Goal: Task Accomplishment & Management: Manage account settings

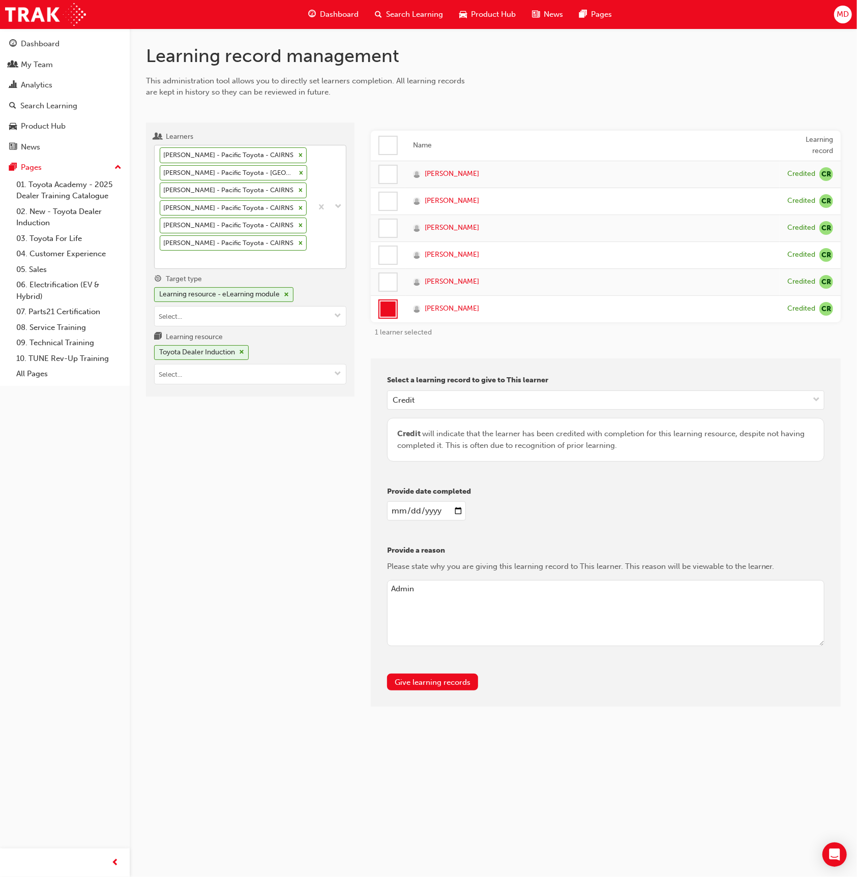
click at [322, 245] on div at bounding box center [329, 206] width 34 height 123
click at [161, 255] on input "Learners [PERSON_NAME] - Pacific Toyota - CAIRNS [PERSON_NAME] - Pacific Toyota…" at bounding box center [160, 259] width 1 height 9
click at [324, 240] on div at bounding box center [329, 206] width 34 height 123
click at [161, 255] on input "Learners option [PERSON_NAME] - Pacific Toyota - CAIRNS, deselected. 0 results …" at bounding box center [160, 259] width 1 height 9
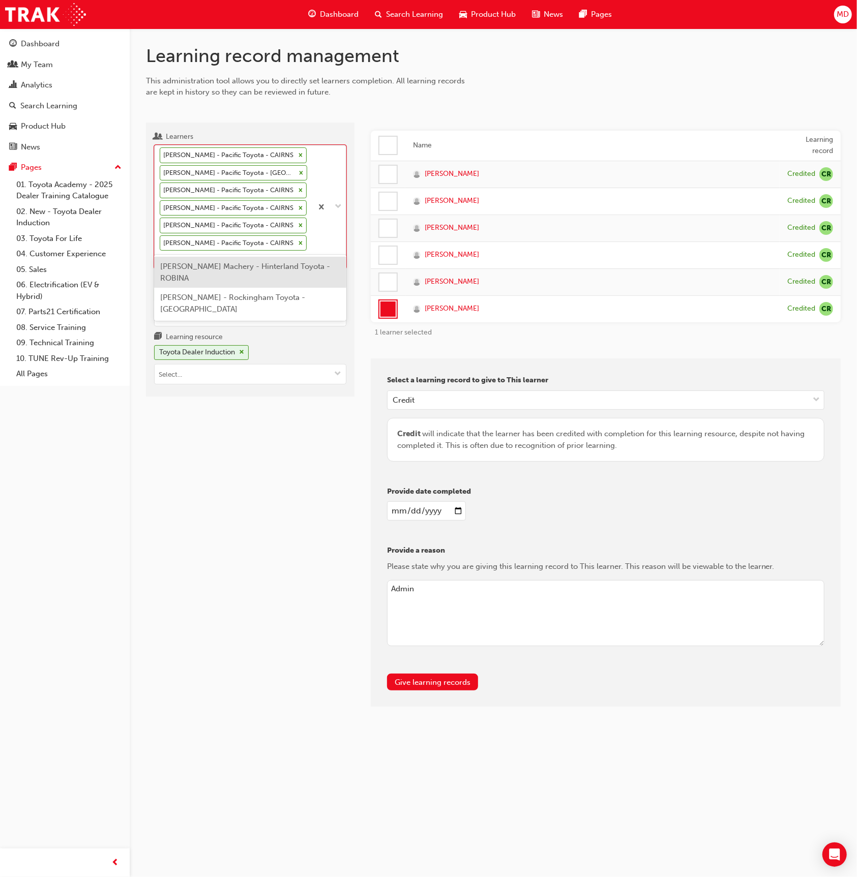
click at [314, 244] on div at bounding box center [329, 206] width 34 height 123
click at [161, 255] on input "Learners option [PERSON_NAME] - Pacific Toyota - CAIRNS, deselected. option [PE…" at bounding box center [160, 259] width 1 height 9
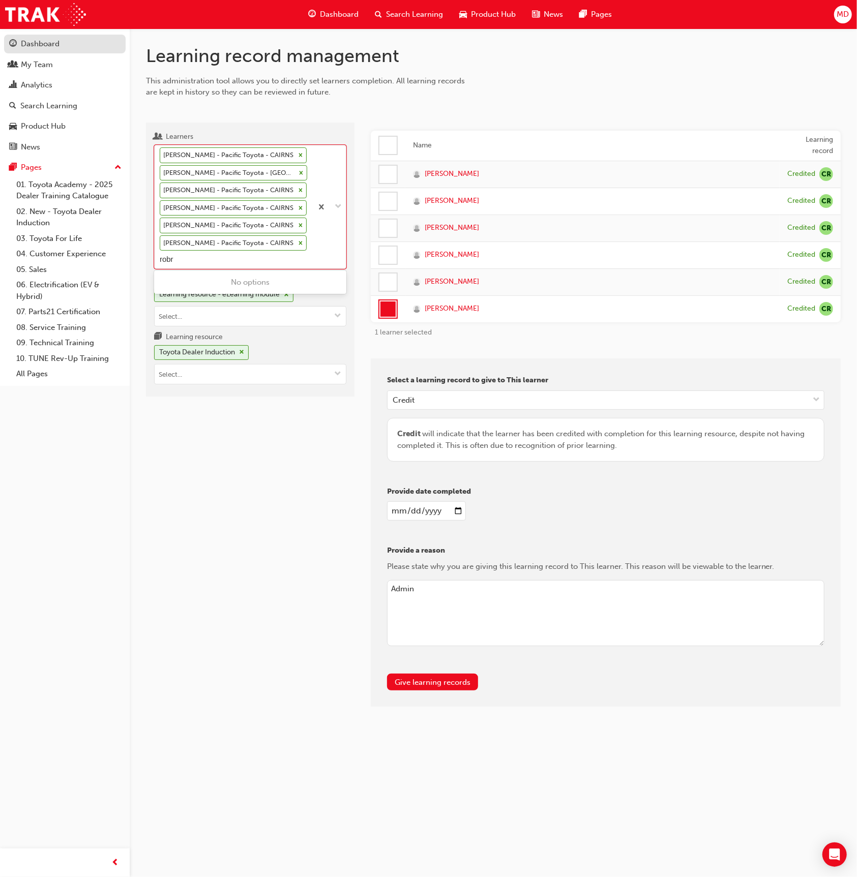
type input "robr"
type input "[PERSON_NAME]"
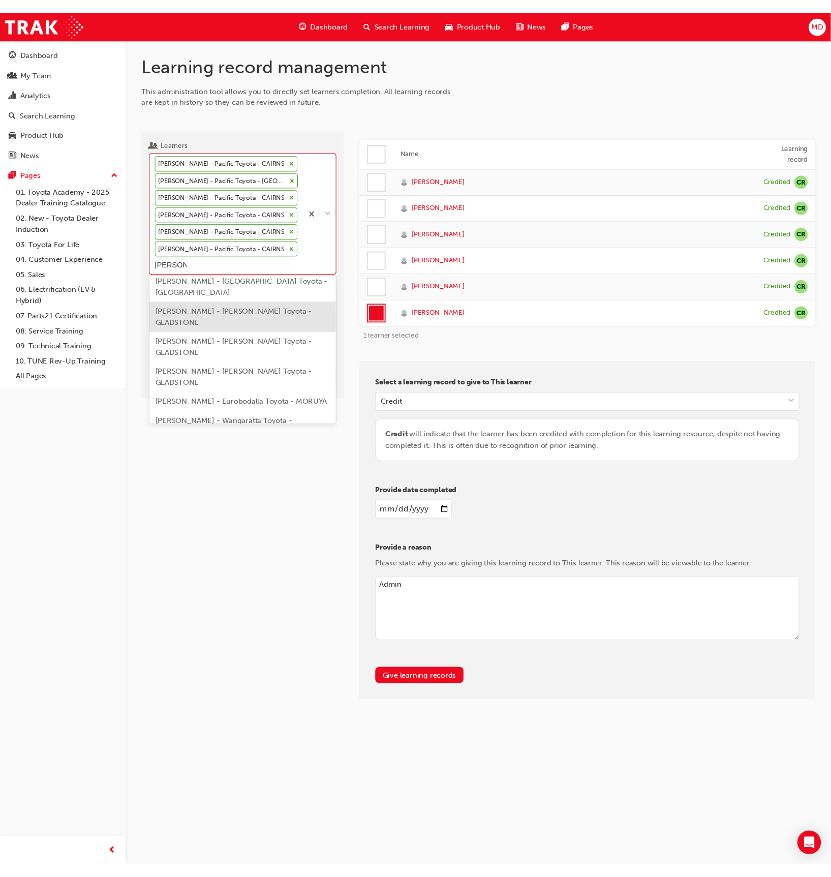
scroll to position [132, 0]
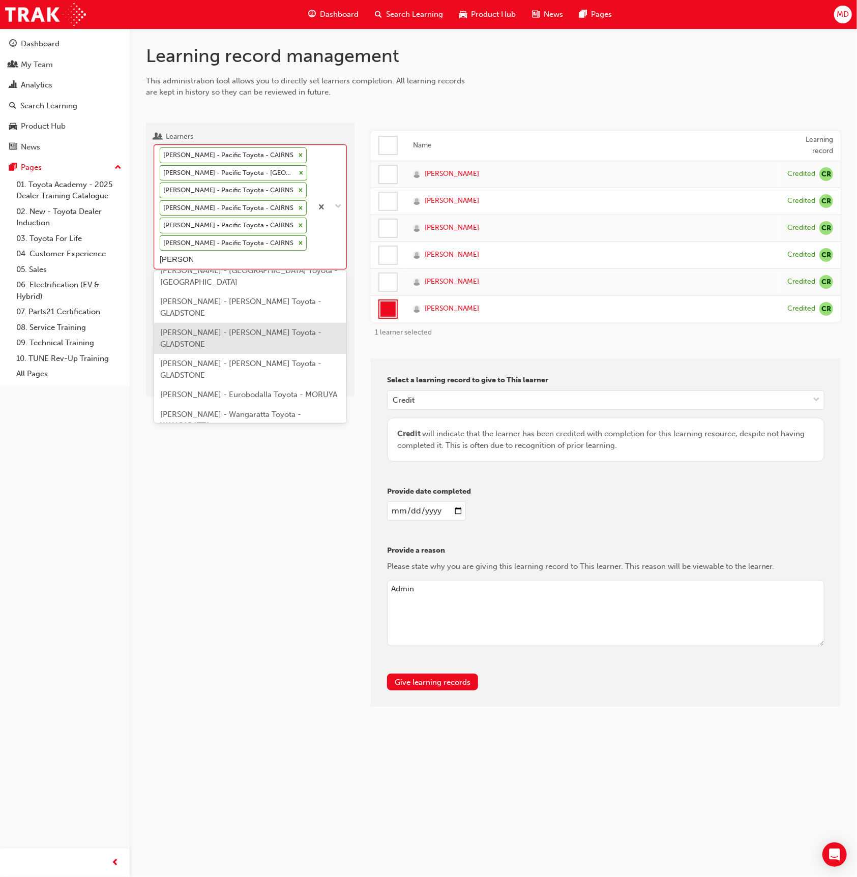
click at [253, 334] on span "[PERSON_NAME] - [PERSON_NAME] Toyota - GLADSTONE" at bounding box center [240, 338] width 161 height 21
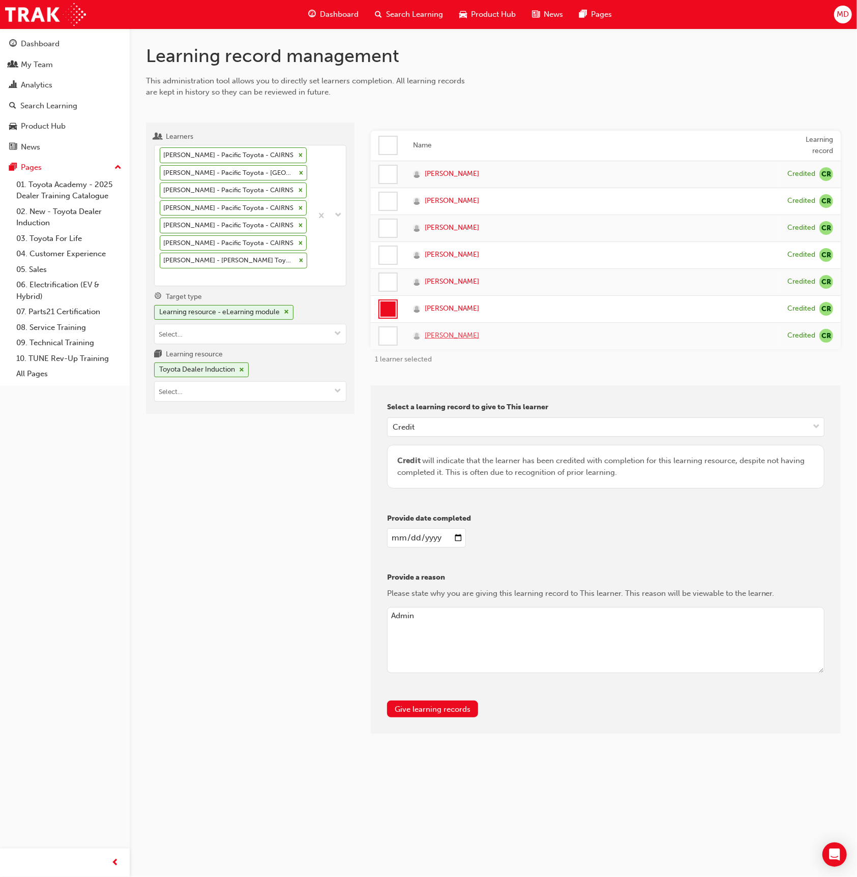
click at [452, 332] on span "[PERSON_NAME]" at bounding box center [452, 336] width 54 height 12
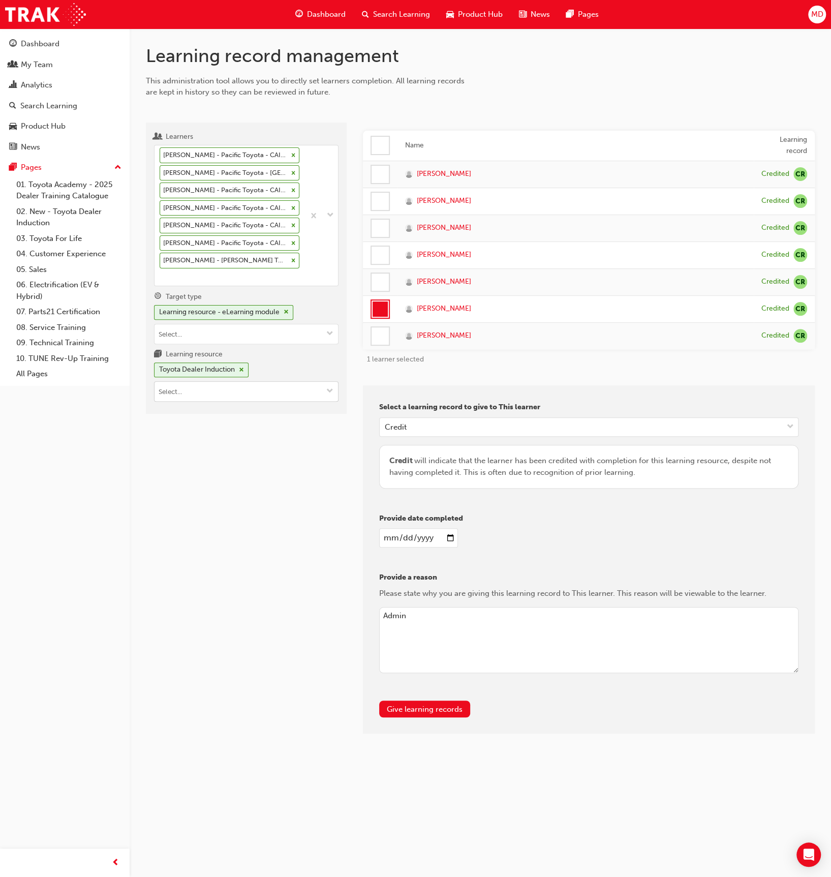
click at [240, 386] on input "Learning resource Toyota Dealer Induction" at bounding box center [247, 391] width 184 height 19
type input "pathway"
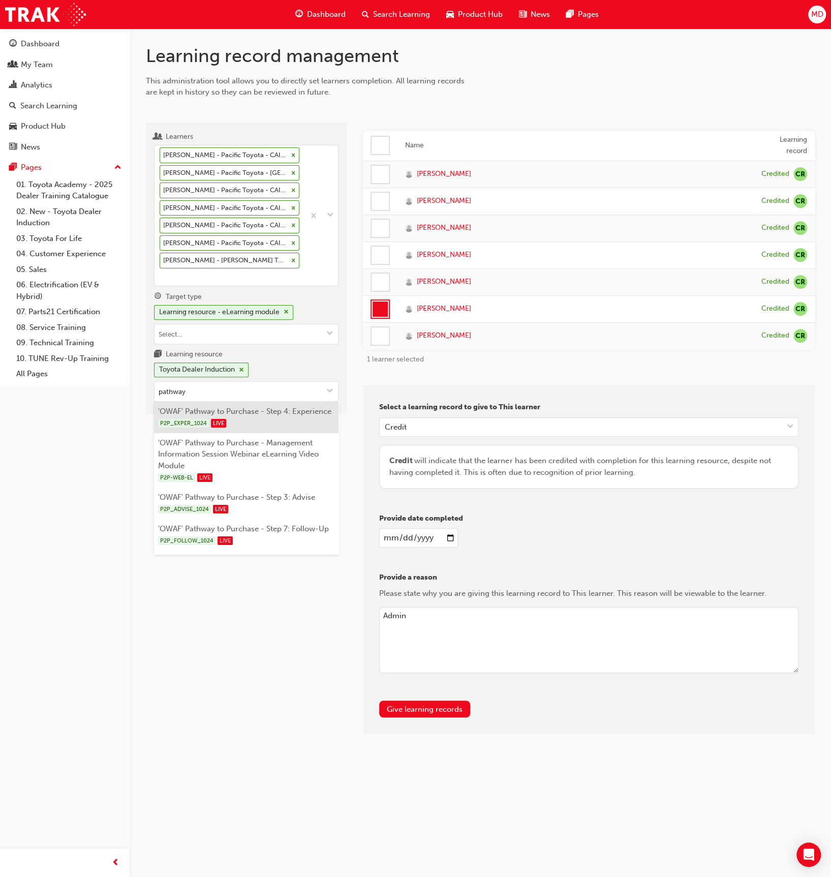
click at [258, 417] on div "P2P_EXPER_1024 LIVE" at bounding box center [246, 423] width 177 height 13
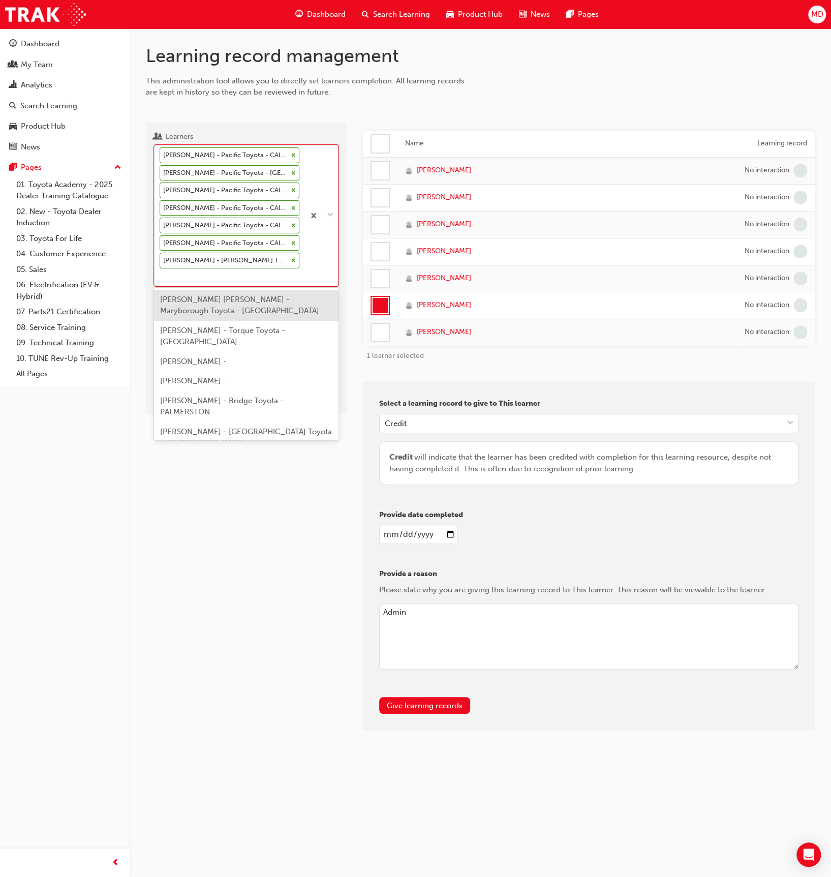
click at [180, 278] on div "[PERSON_NAME] - Pacific Toyota - CAIRNS [PERSON_NAME] - Pacific Toyota - CAIRNS…" at bounding box center [230, 215] width 150 height 140
click at [161, 278] on input "Learners option [PERSON_NAME] - [PERSON_NAME] Toyota - GLADSTONE, selected. opt…" at bounding box center [160, 277] width 1 height 9
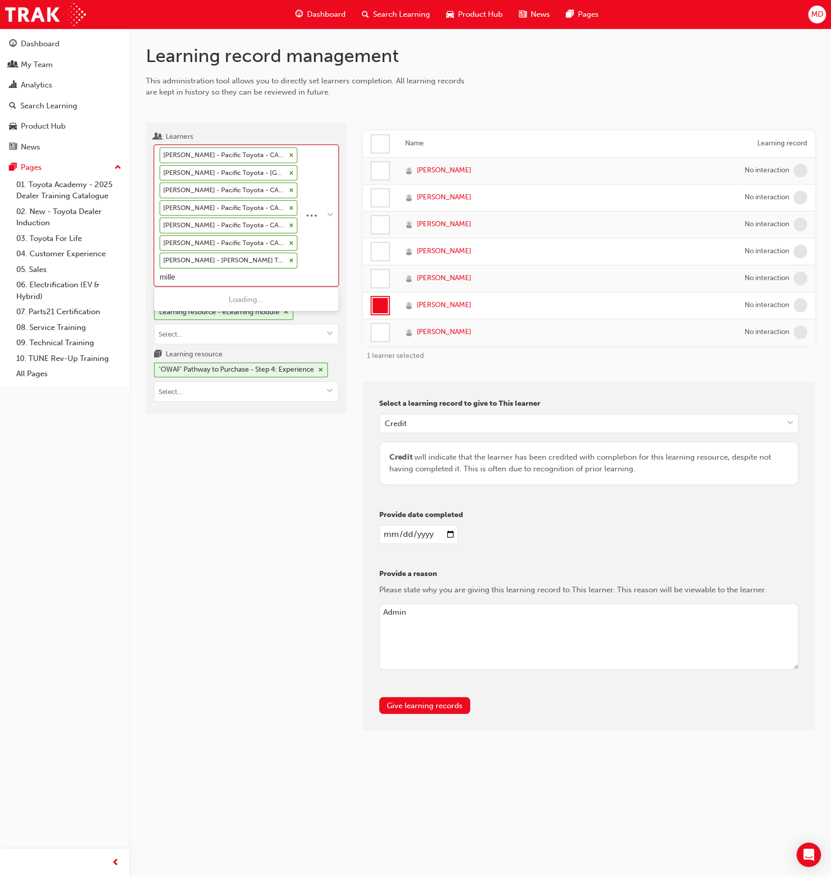
type input "[PERSON_NAME]"
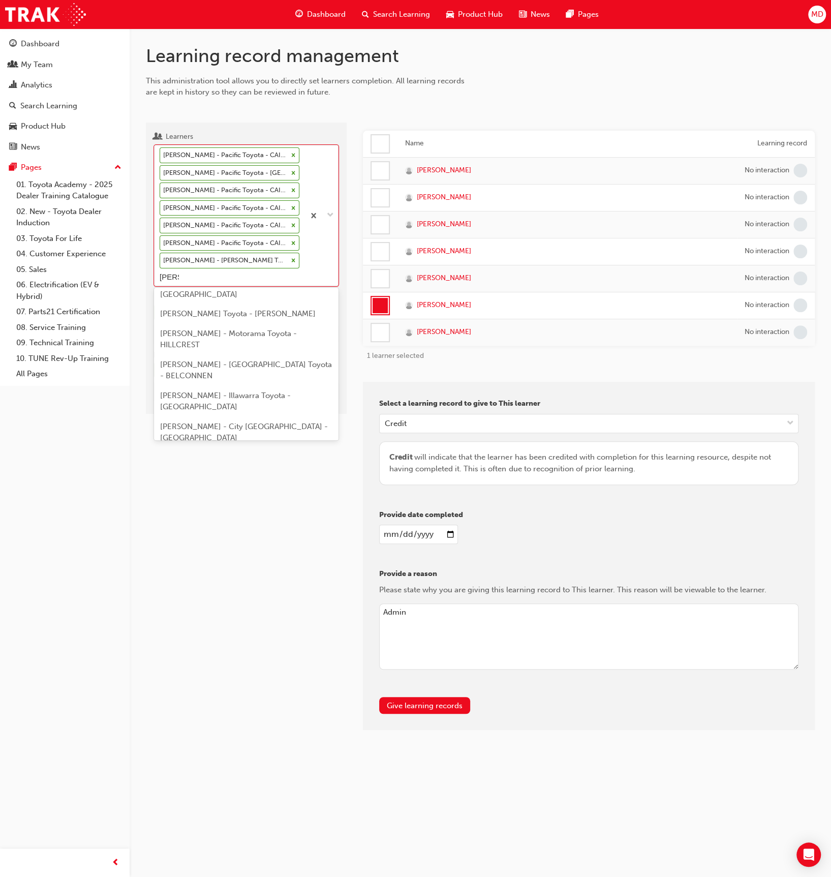
scroll to position [100, 0]
click at [213, 331] on span "[PERSON_NAME] - Motorama Toyota - HILLCREST" at bounding box center [228, 337] width 137 height 21
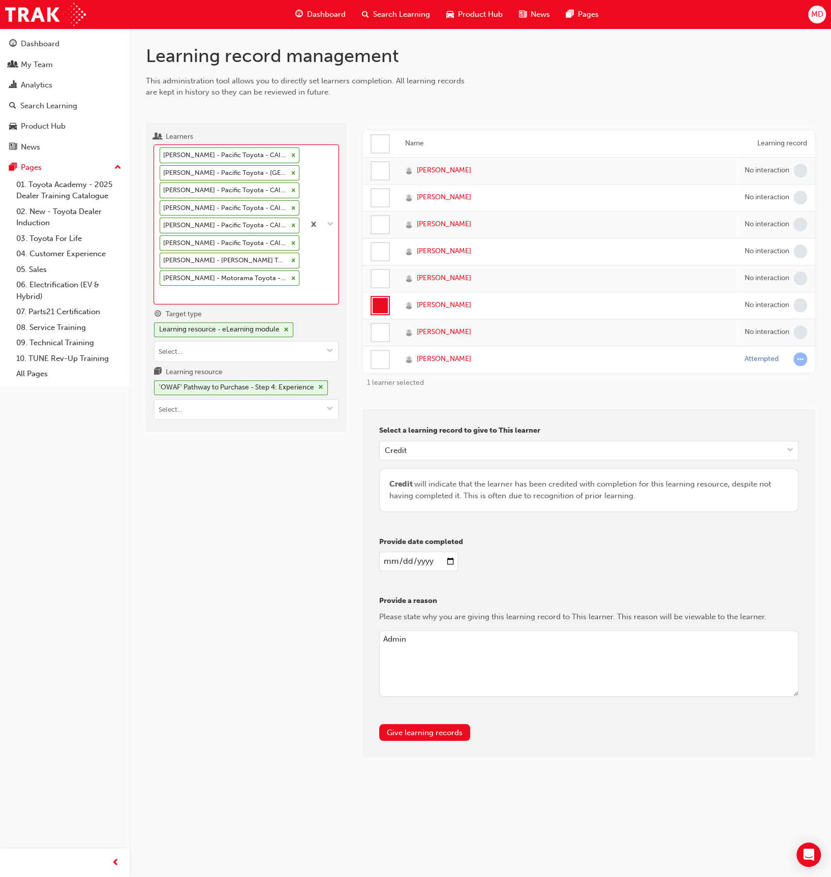
drag, startPoint x: 385, startPoint y: 363, endPoint x: 382, endPoint y: 349, distance: 14.6
click at [384, 362] on div at bounding box center [380, 359] width 17 height 17
click at [380, 305] on div at bounding box center [380, 305] width 15 height 15
click at [410, 451] on div "Credit" at bounding box center [581, 450] width 403 height 18
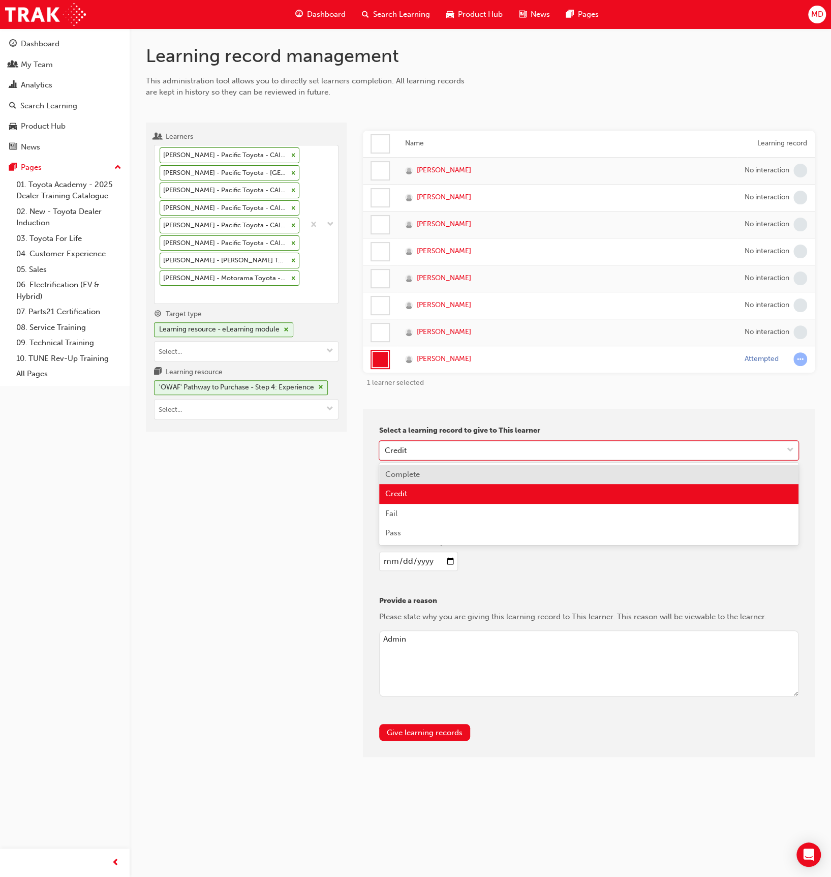
click at [411, 470] on span "Complete" at bounding box center [402, 474] width 35 height 9
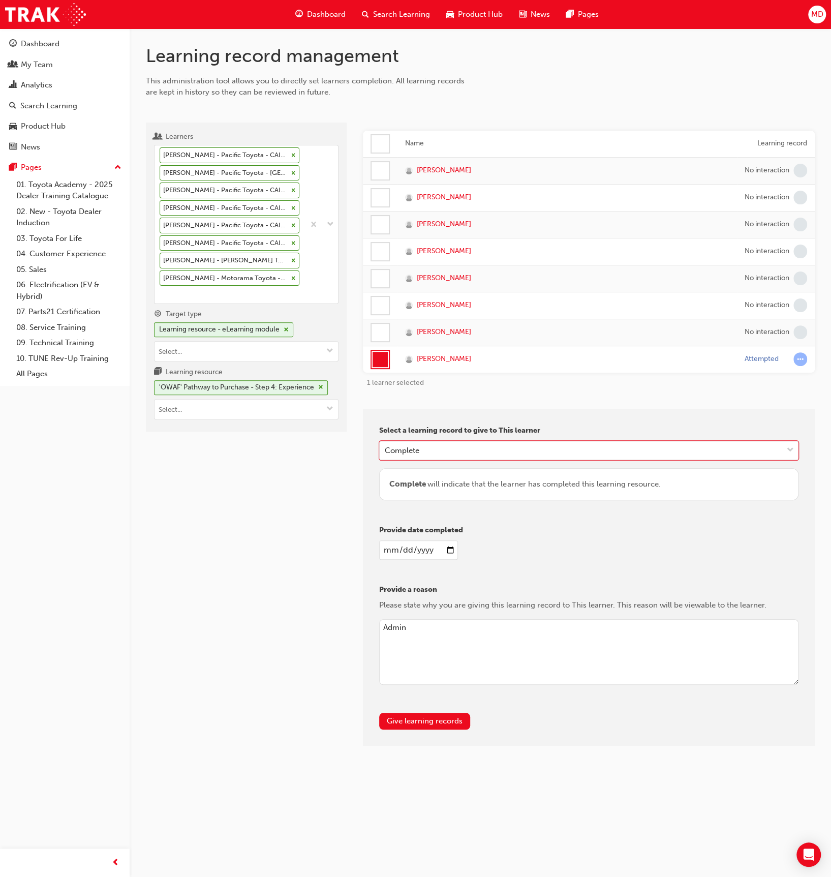
click at [389, 548] on input "[DATE]" at bounding box center [418, 550] width 79 height 19
type input "[DATE]"
click at [640, 552] on div "[DATE]" at bounding box center [589, 550] width 420 height 19
click at [440, 723] on button "Give learning records" at bounding box center [424, 721] width 91 height 17
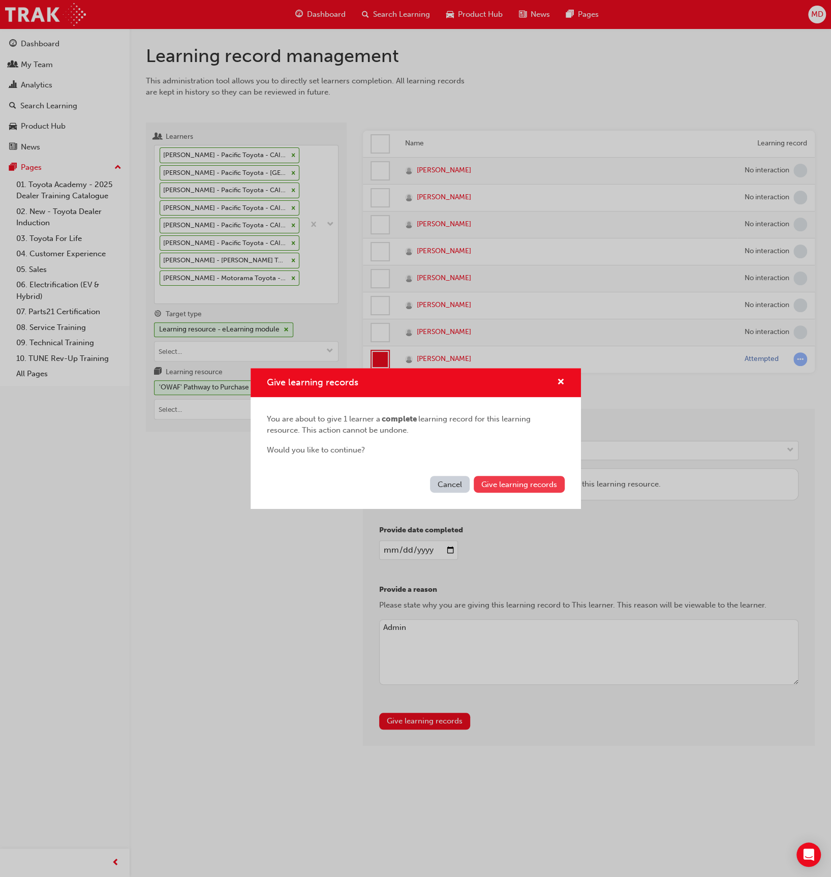
click at [536, 478] on button "Give learning records" at bounding box center [519, 484] width 91 height 17
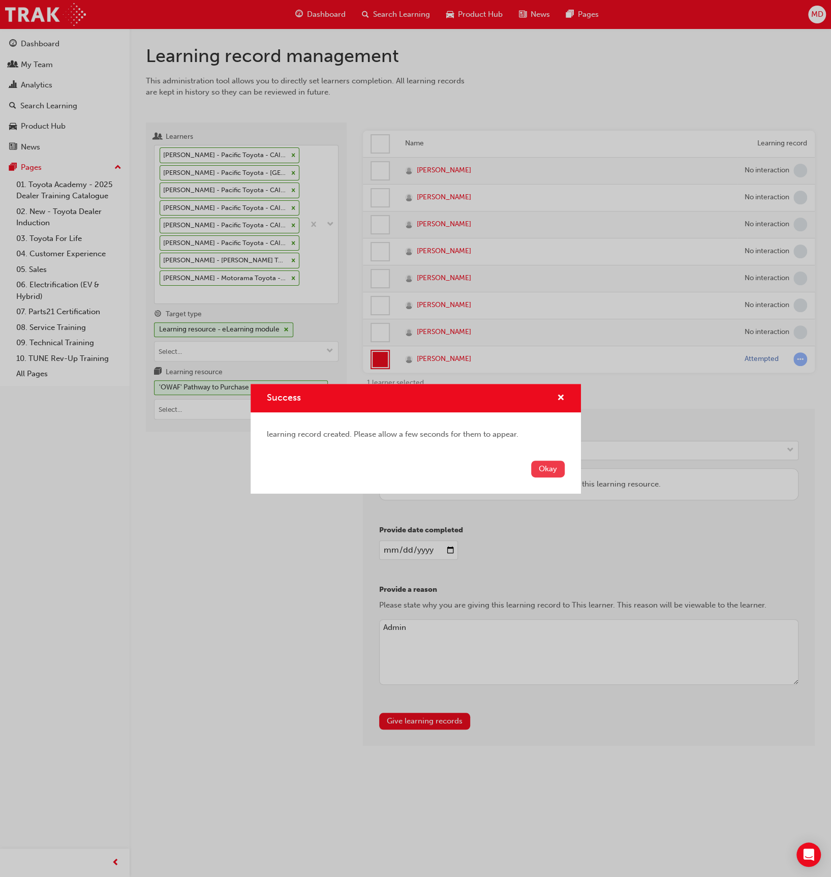
click at [549, 462] on button "Okay" at bounding box center [548, 469] width 34 height 17
